Goal: Find specific page/section: Find specific page/section

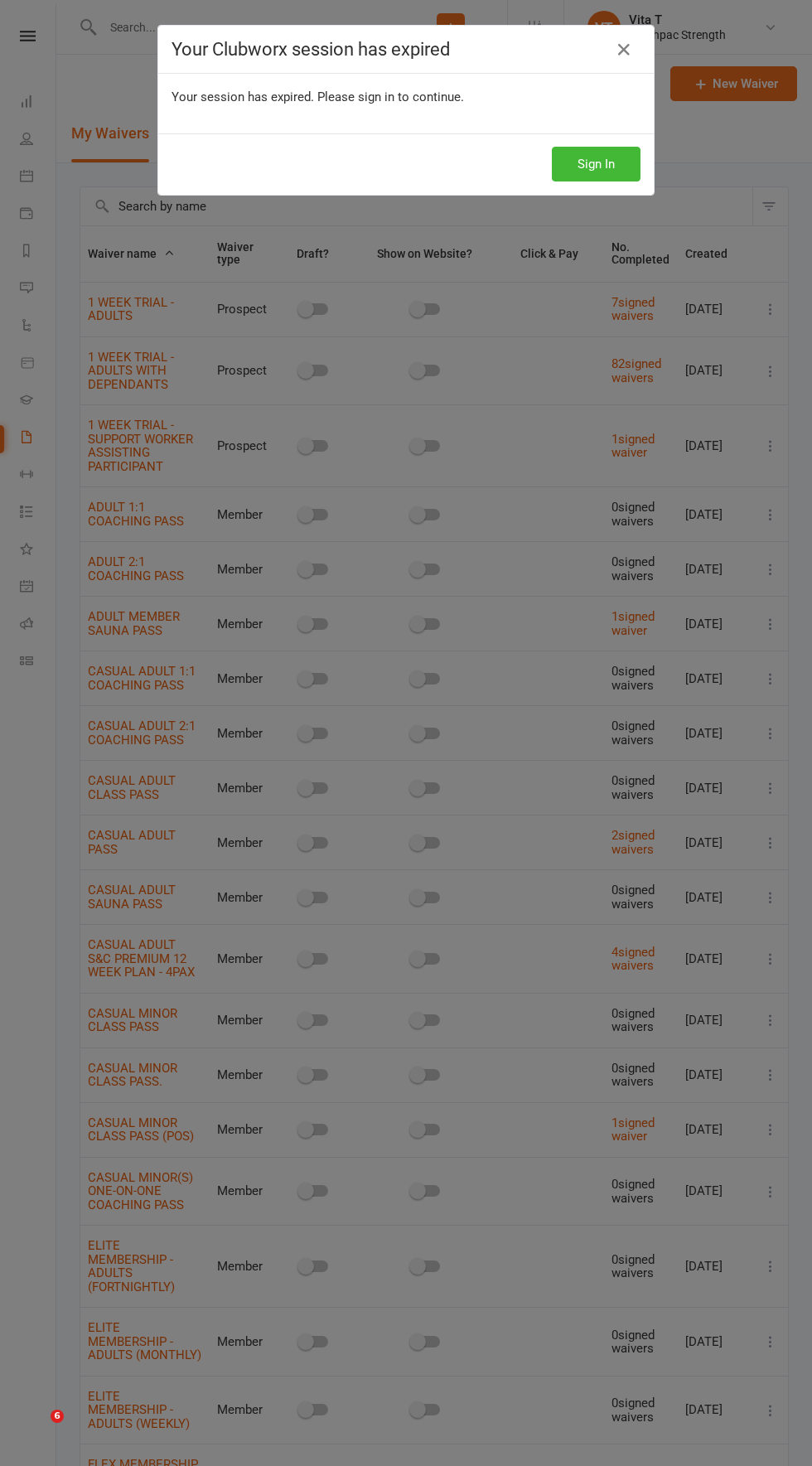
select select "100"
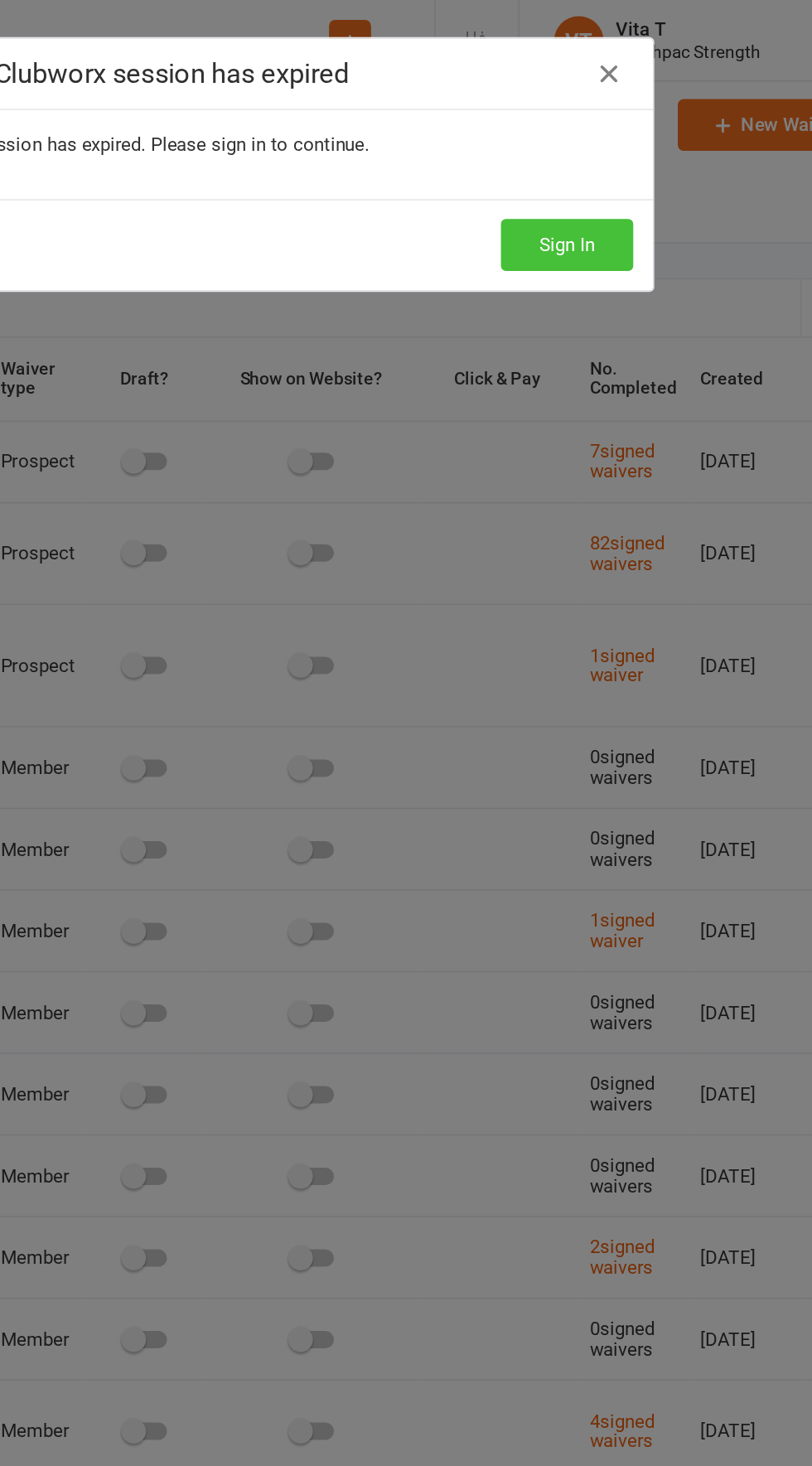
click at [597, 168] on button "Sign In" at bounding box center [596, 165] width 89 height 35
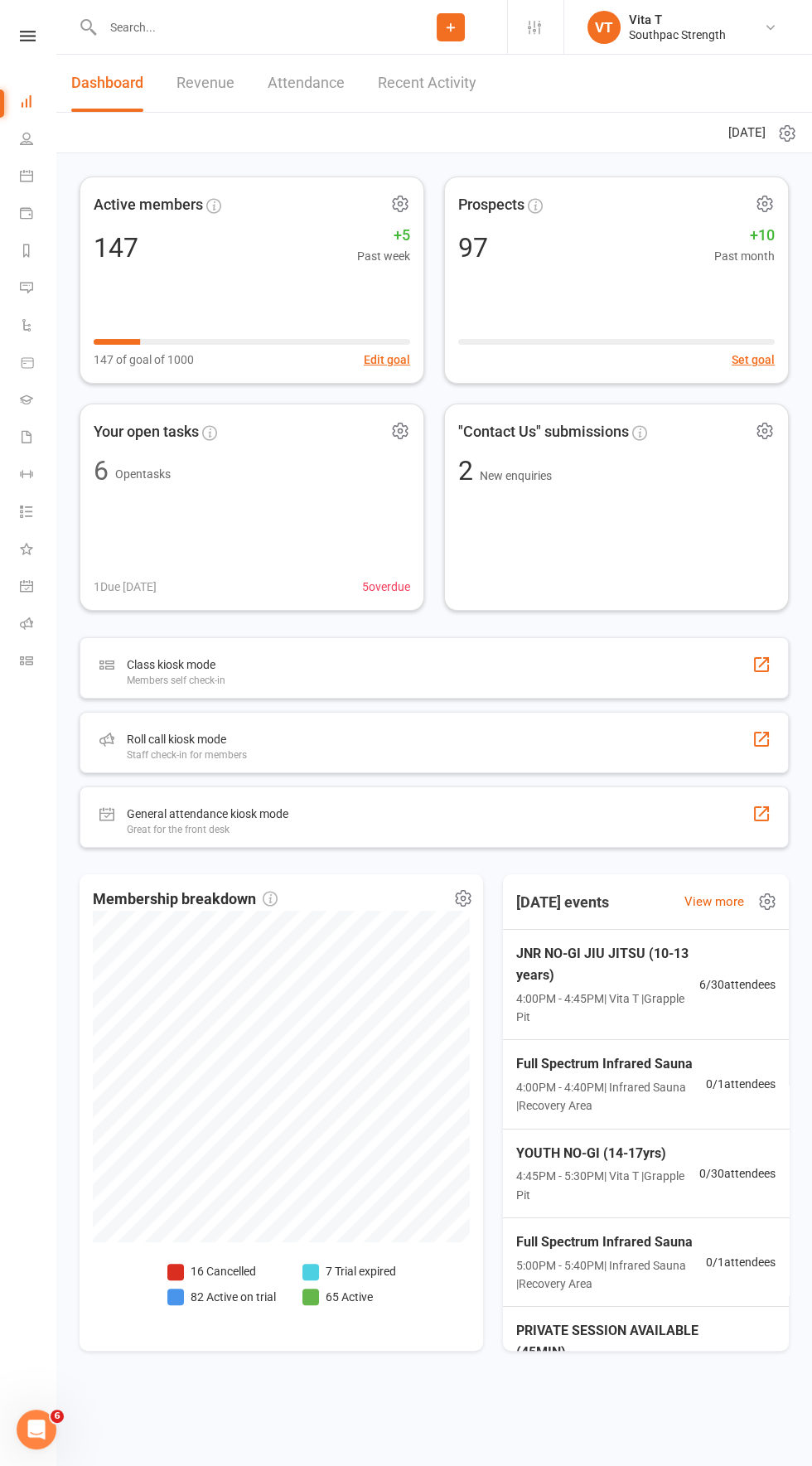
click at [307, 36] on input "text" at bounding box center [245, 27] width 296 height 23
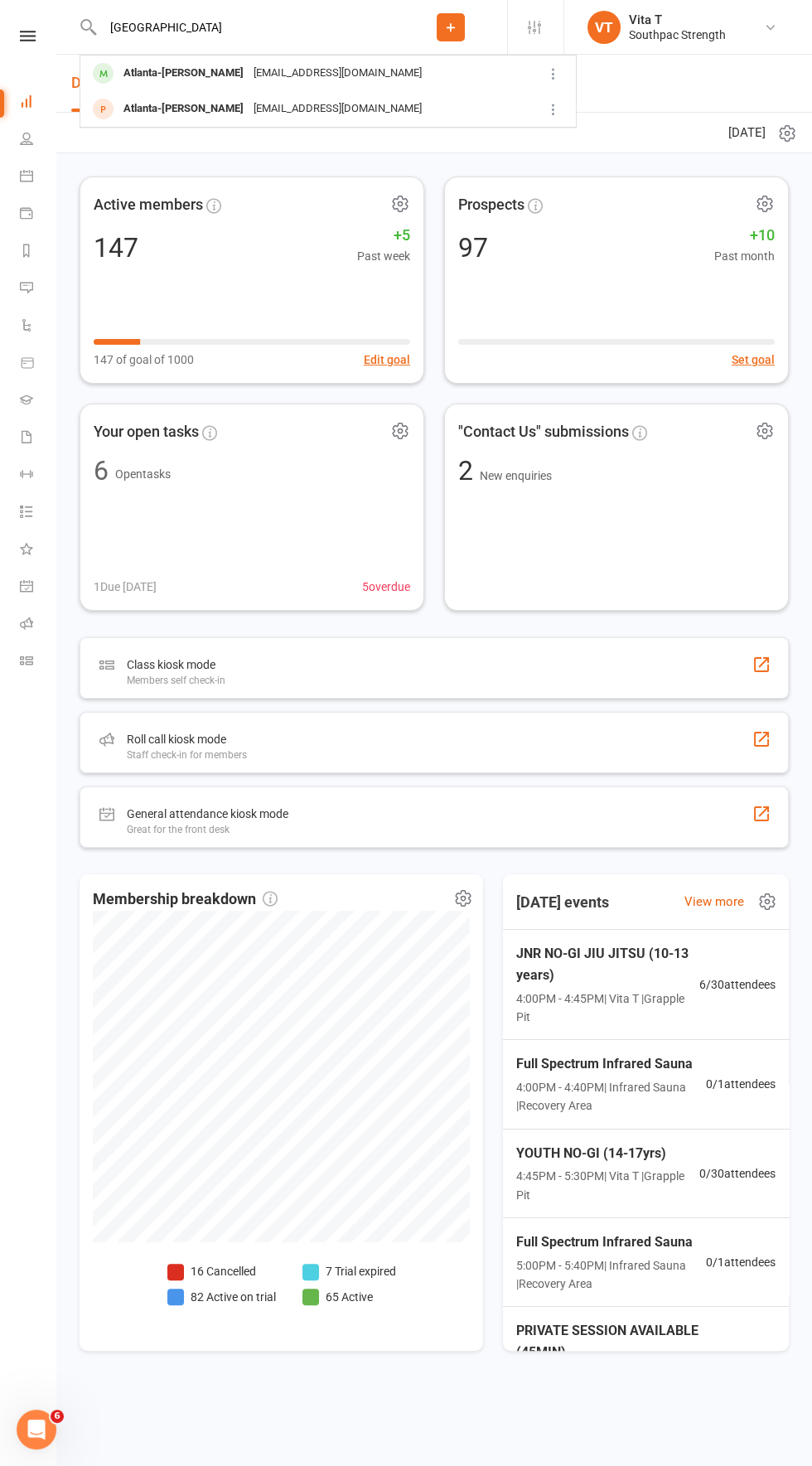
type input "[GEOGRAPHIC_DATA]"
click at [319, 78] on div "[EMAIL_ADDRESS][DOMAIN_NAME]" at bounding box center [337, 73] width 178 height 24
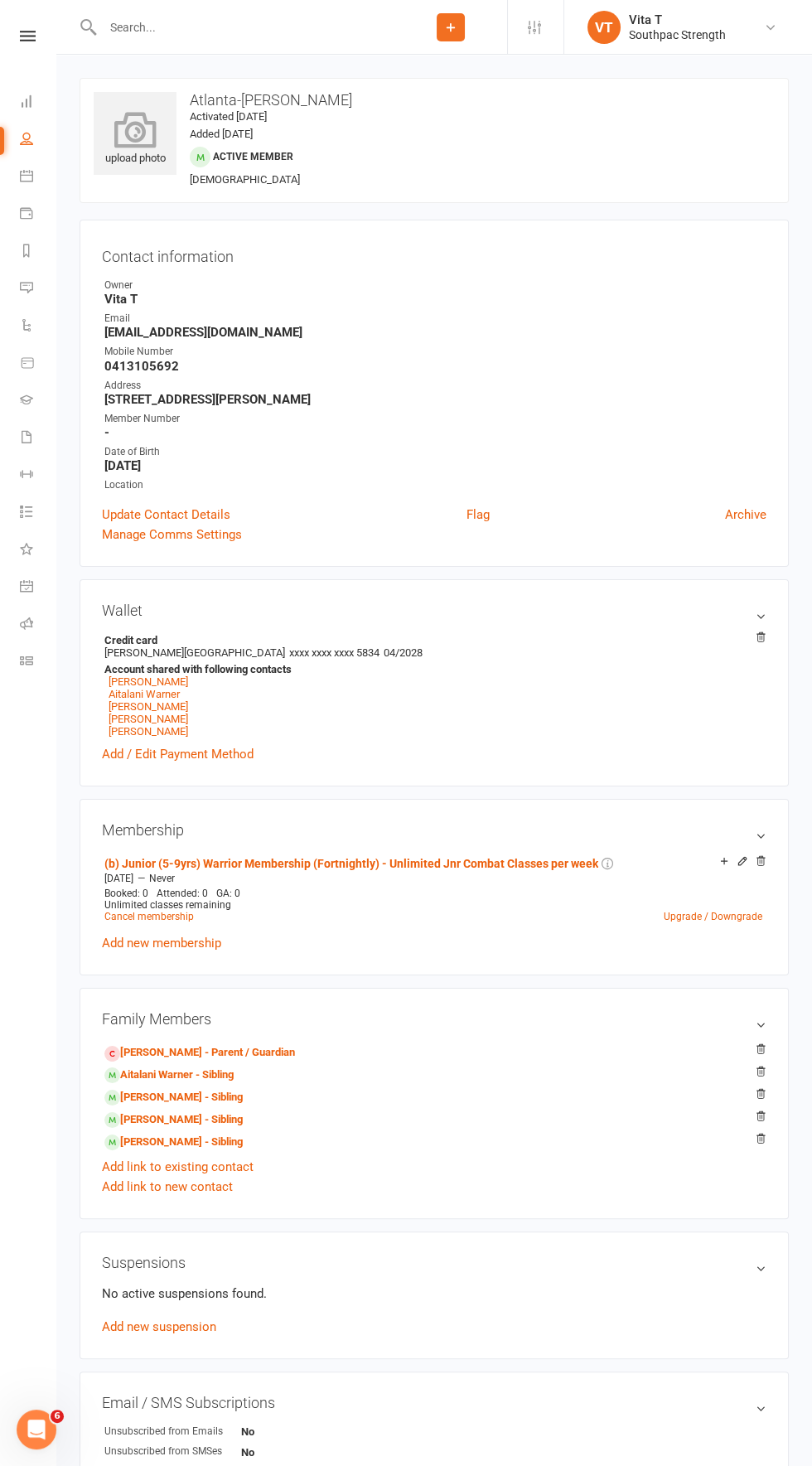
click at [123, 143] on icon at bounding box center [135, 128] width 91 height 36
